Goal: Task Accomplishment & Management: Use online tool/utility

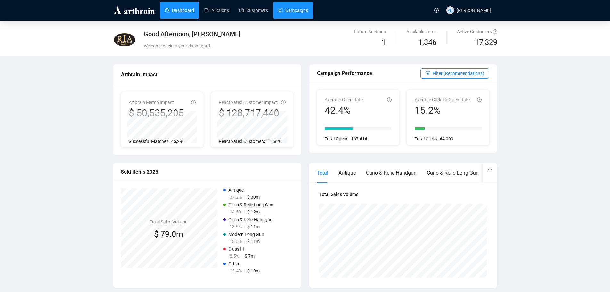
click at [284, 14] on link "Campaigns" at bounding box center [293, 10] width 30 height 17
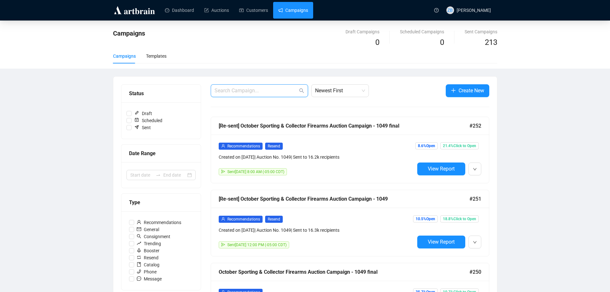
click at [264, 92] on input "text" at bounding box center [256, 91] width 83 height 8
type input "1049"
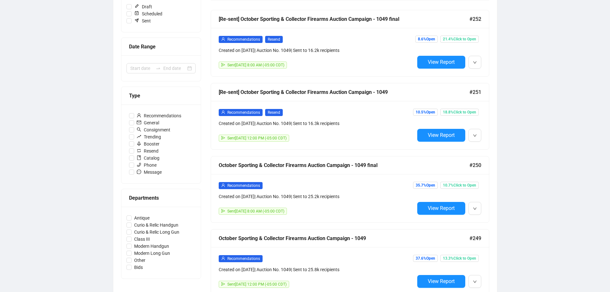
scroll to position [124, 0]
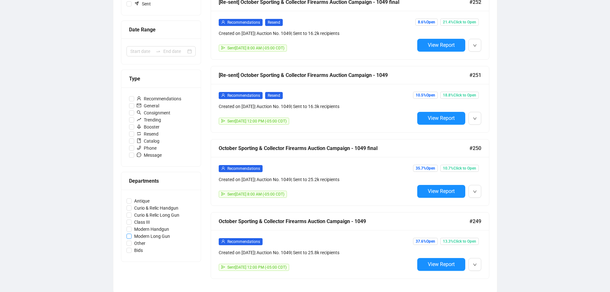
drag, startPoint x: 315, startPoint y: 252, endPoint x: 192, endPoint y: 252, distance: 122.4
click at [193, 252] on label "Bids" at bounding box center [161, 250] width 69 height 7
click at [132, 252] on input "Bids" at bounding box center [129, 250] width 5 height 5
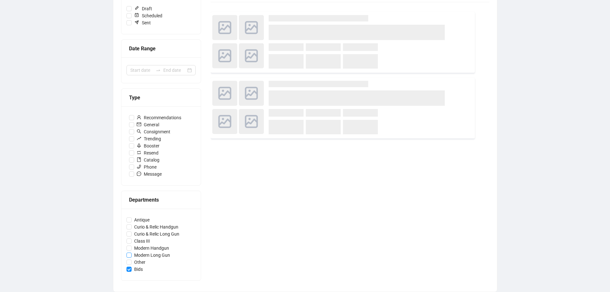
scroll to position [105, 0]
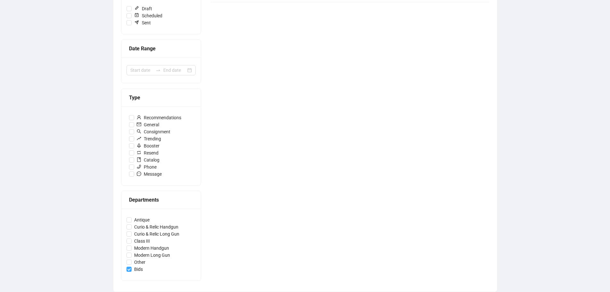
click at [130, 268] on input "Bids" at bounding box center [129, 269] width 5 height 5
checkbox input "false"
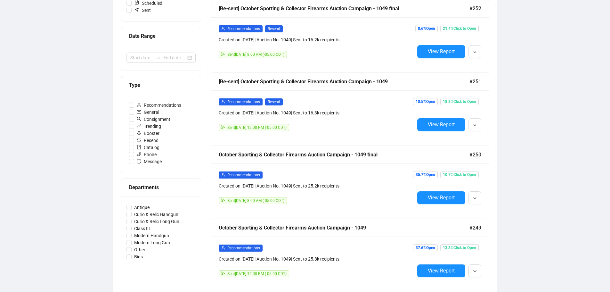
scroll to position [124, 0]
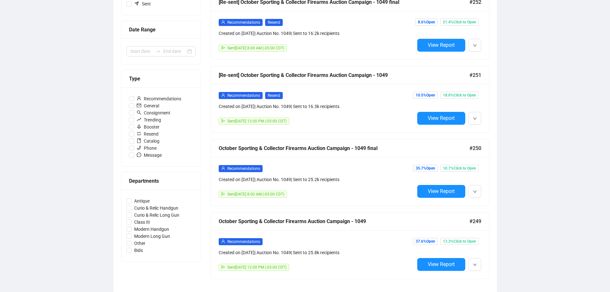
drag, startPoint x: 511, startPoint y: 274, endPoint x: 208, endPoint y: 218, distance: 308.2
click at [208, 218] on div "Campaigns Draft Campaigns 0 Scheduled Campaigns 0 Sent Campaigns 213 Campaigns …" at bounding box center [305, 95] width 610 height 396
copy div "October Sporting & Collector Firearms Auction Campaign - 1049 #249 Recommendati…"
click at [540, 192] on div "Campaigns Draft Campaigns 0 Scheduled Campaigns 0 Sent Campaigns 213 Campaigns …" at bounding box center [305, 95] width 610 height 396
drag, startPoint x: 468, startPoint y: 189, endPoint x: 215, endPoint y: 152, distance: 255.4
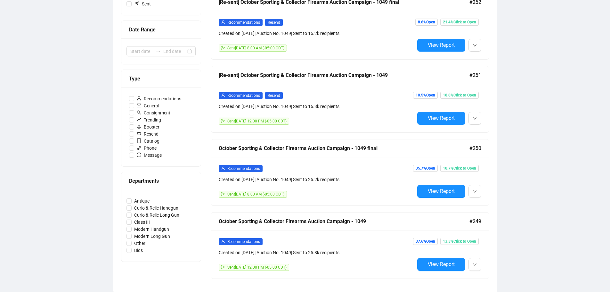
click at [215, 152] on div "Campaigns Draft Campaigns 0 Scheduled Campaigns 0 Sent Campaigns 213 Campaigns …" at bounding box center [305, 95] width 610 height 396
copy div "October Sporting & Collector Firearms Auction Campaign - 1049 final #250 Recomm…"
click at [517, 125] on div "Campaigns Draft Campaigns 0 Scheduled Campaigns 0 Sent Campaigns 213 Campaigns …" at bounding box center [305, 95] width 610 height 396
drag, startPoint x: 525, startPoint y: 126, endPoint x: 214, endPoint y: 75, distance: 315.1
click at [214, 75] on div "Campaigns Draft Campaigns 0 Scheduled Campaigns 0 Sent Campaigns 213 Campaigns …" at bounding box center [305, 95] width 610 height 396
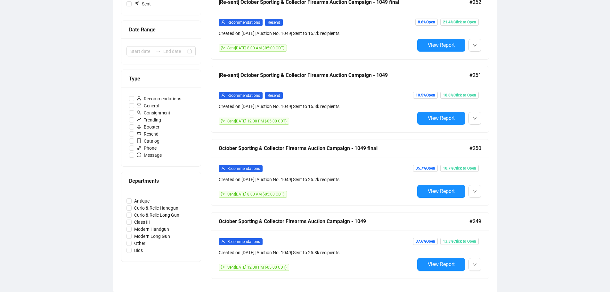
copy div "[Re-sent] October Sporting & Collector Firearms Auction Campaign - 1049 #251 Re…"
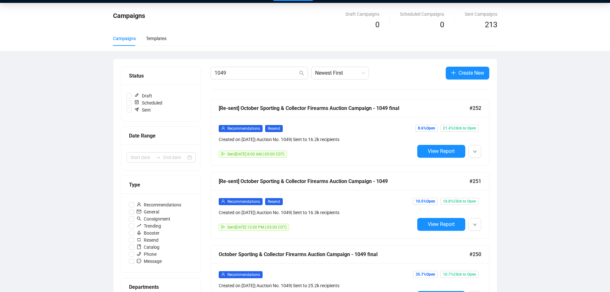
scroll to position [32, 0]
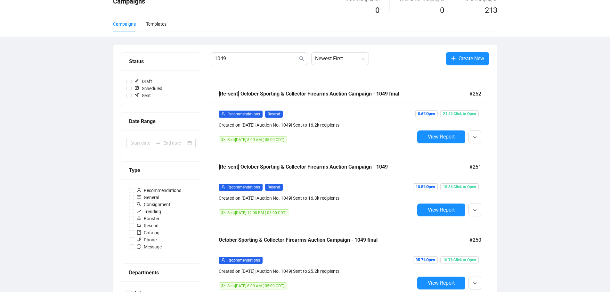
click at [528, 138] on div "Campaigns Draft Campaigns 0 Scheduled Campaigns 0 Sent Campaigns 213 Campaigns …" at bounding box center [305, 186] width 610 height 396
click at [487, 142] on div "Recommendations Resend Created on [DATE] | Auction No. 1049 | Sent to 16.2k rec…" at bounding box center [350, 127] width 278 height 48
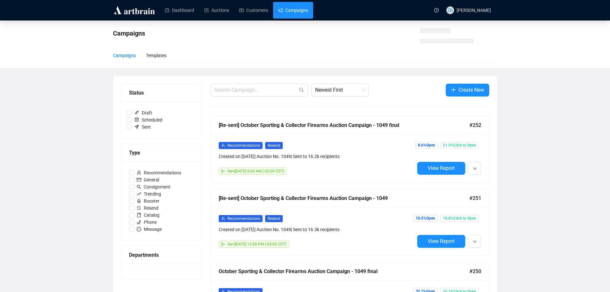
scroll to position [32, 0]
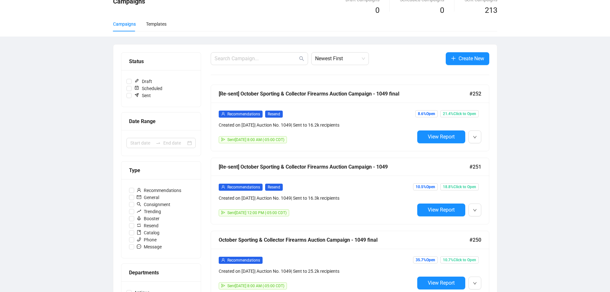
drag, startPoint x: 539, startPoint y: 128, endPoint x: 216, endPoint y: 95, distance: 324.6
copy div "[Re-sent] October Sporting & Collector Firearms Auction Campaign - 1049 final #…"
